Goal: Information Seeking & Learning: Learn about a topic

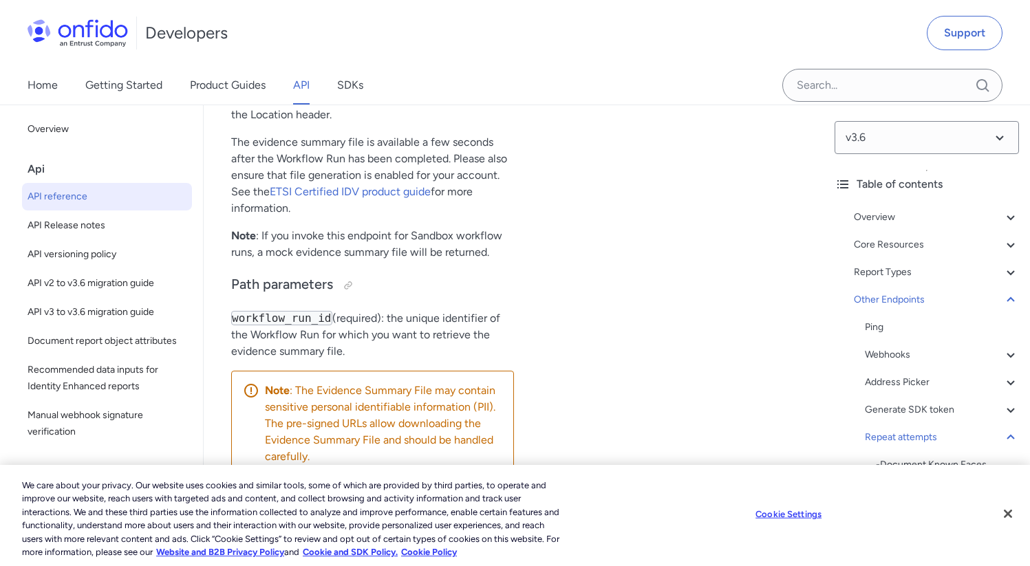
scroll to position [142441, 0]
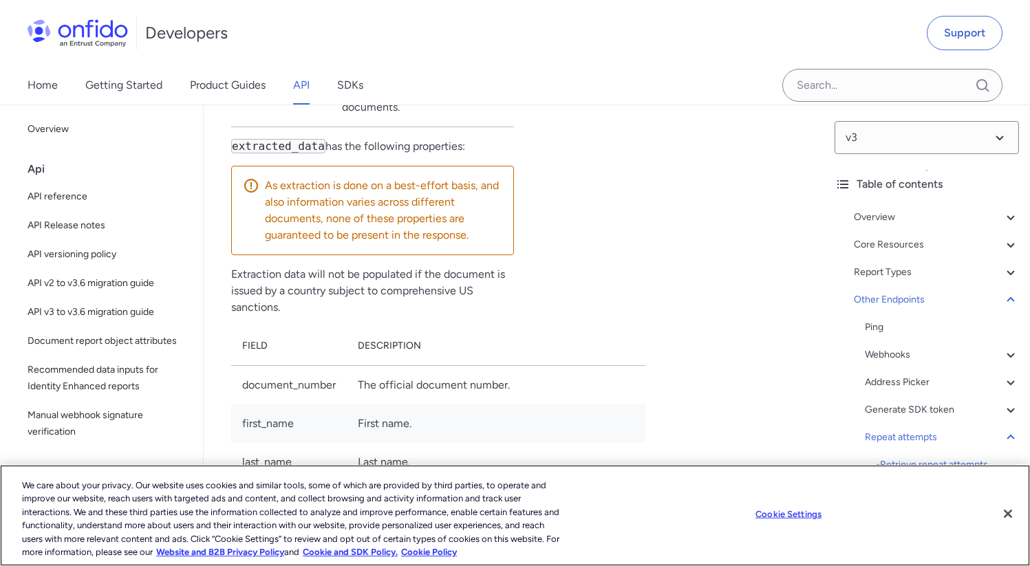
scroll to position [90759, 0]
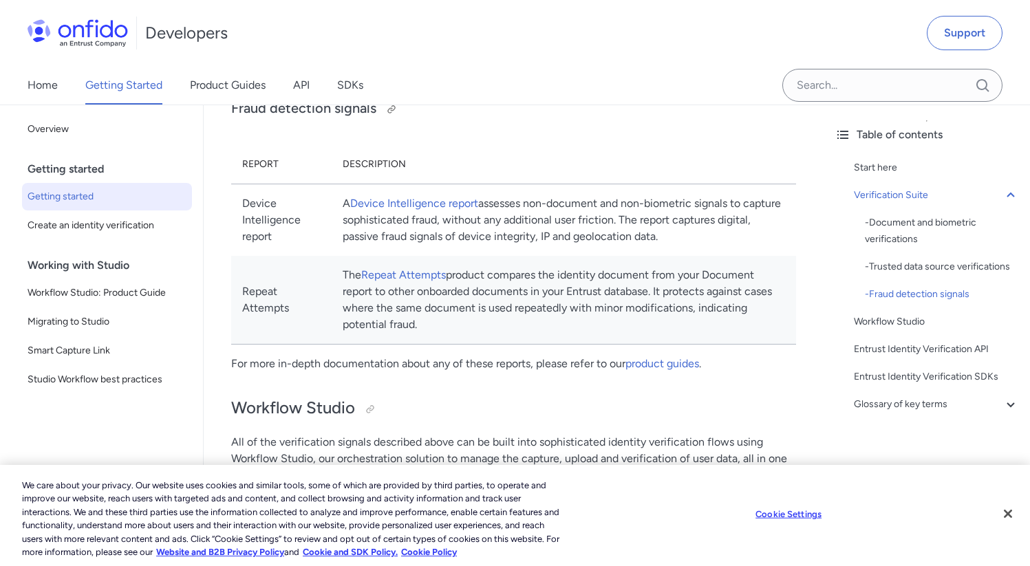
click at [270, 120] on h3 "Fraud detection signals" at bounding box center [513, 109] width 565 height 22
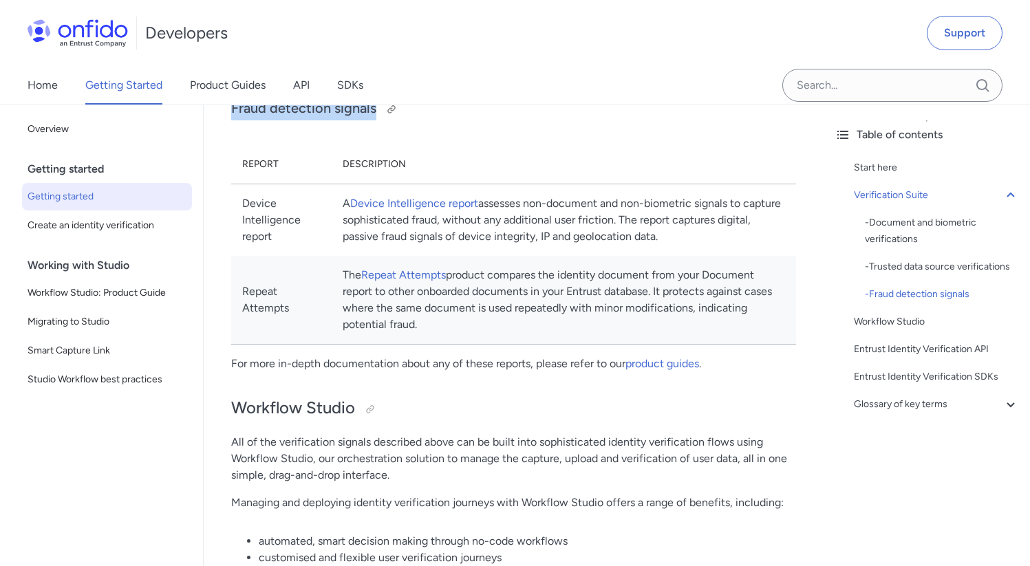
click at [270, 120] on h3 "Fraud detection signals" at bounding box center [513, 109] width 565 height 22
copy h3 "Fraud detection signals"
click at [389, 115] on div at bounding box center [391, 109] width 11 height 11
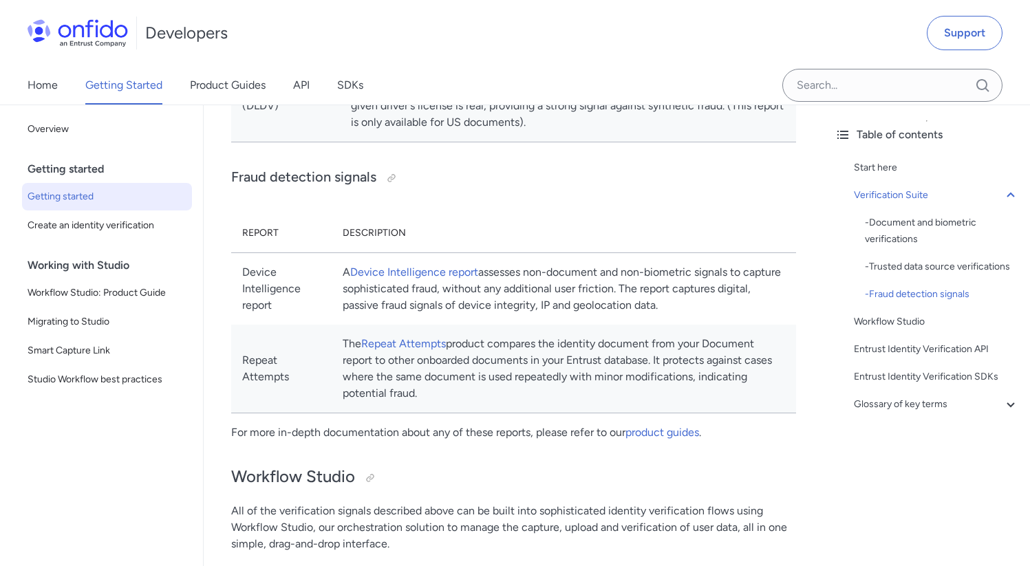
scroll to position [1334, 0]
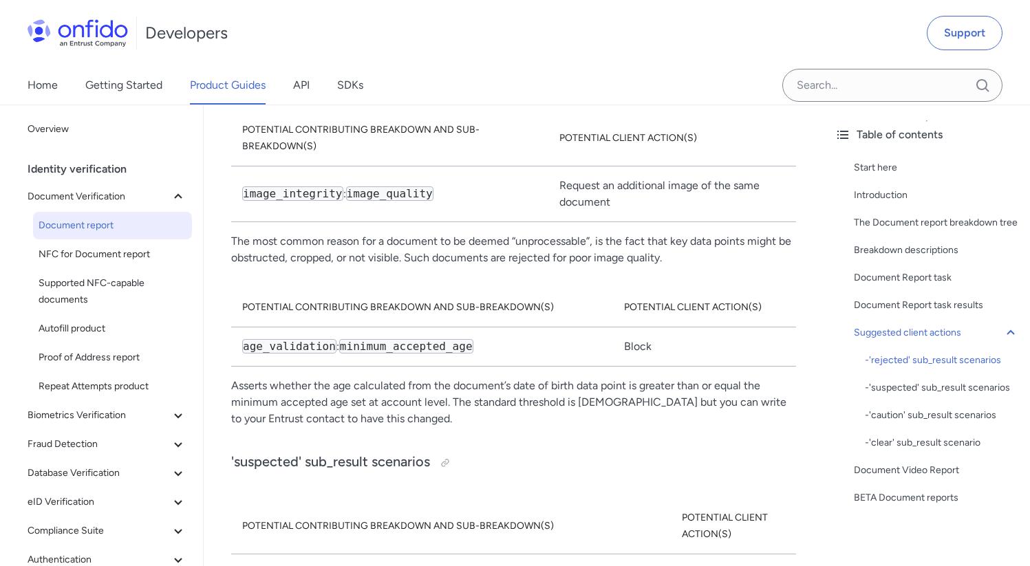
scroll to position [7106, 0]
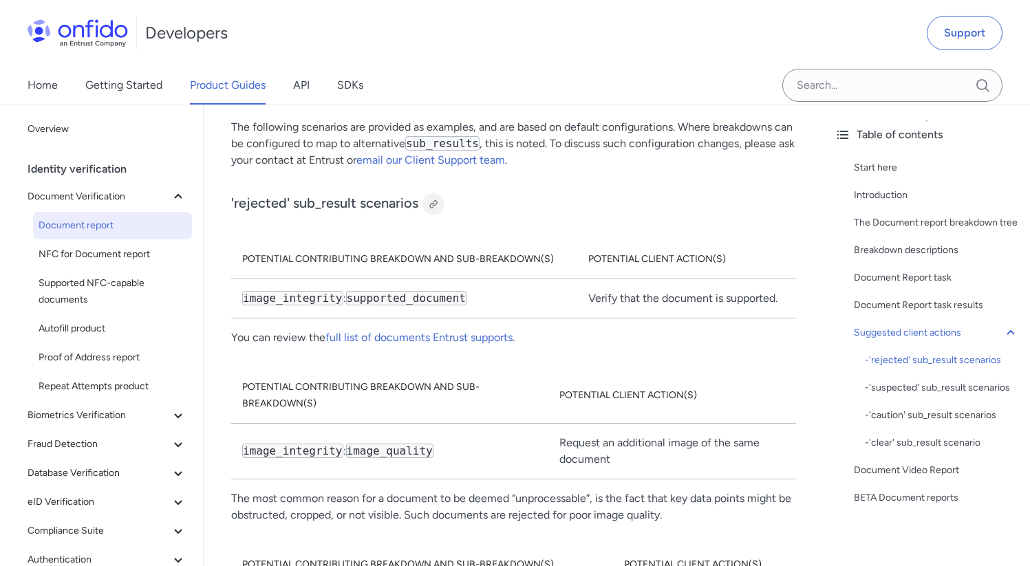
click at [434, 199] on div at bounding box center [433, 204] width 11 height 11
